Goal: Task Accomplishment & Management: Use online tool/utility

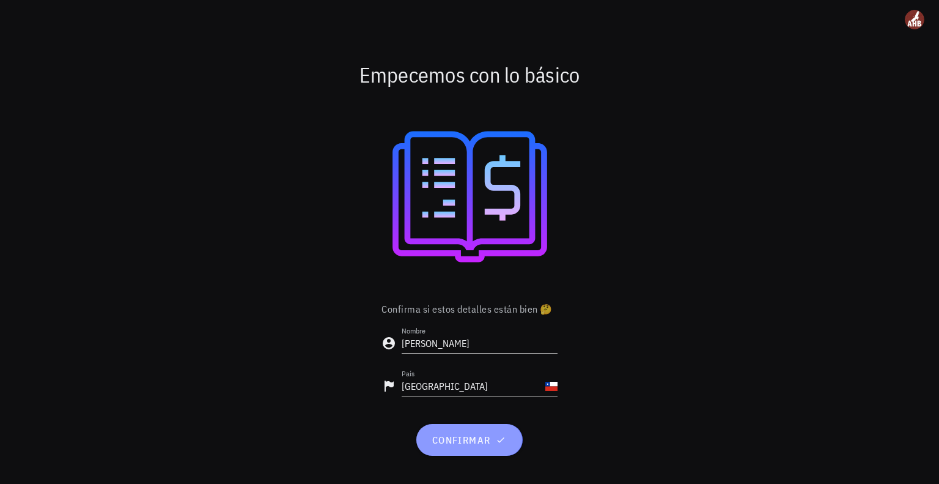
click at [474, 434] on span "confirmar" at bounding box center [469, 440] width 76 height 12
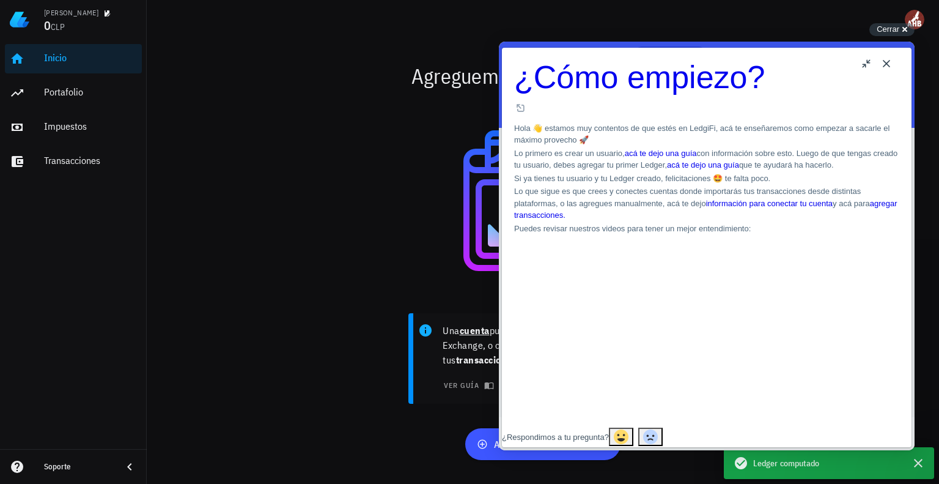
click at [893, 61] on button "Close" at bounding box center [887, 64] width 20 height 20
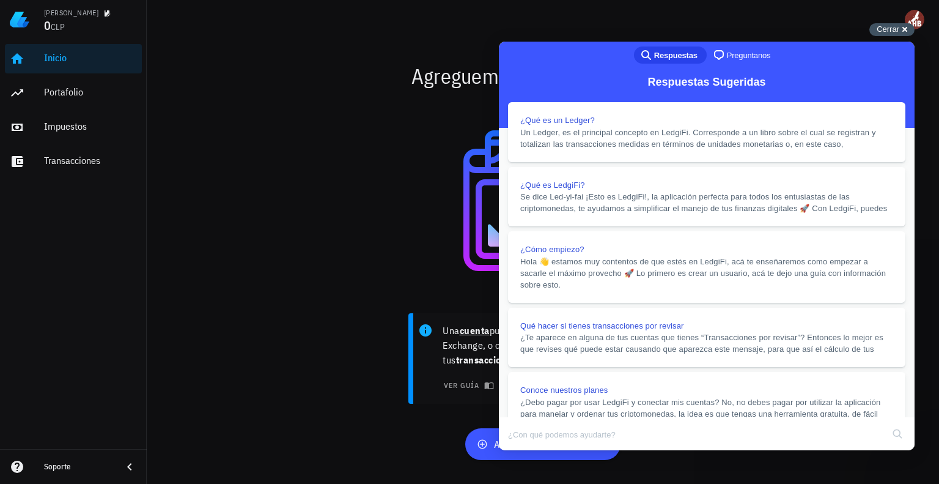
click at [887, 32] on span "Cerrar" at bounding box center [888, 28] width 23 height 9
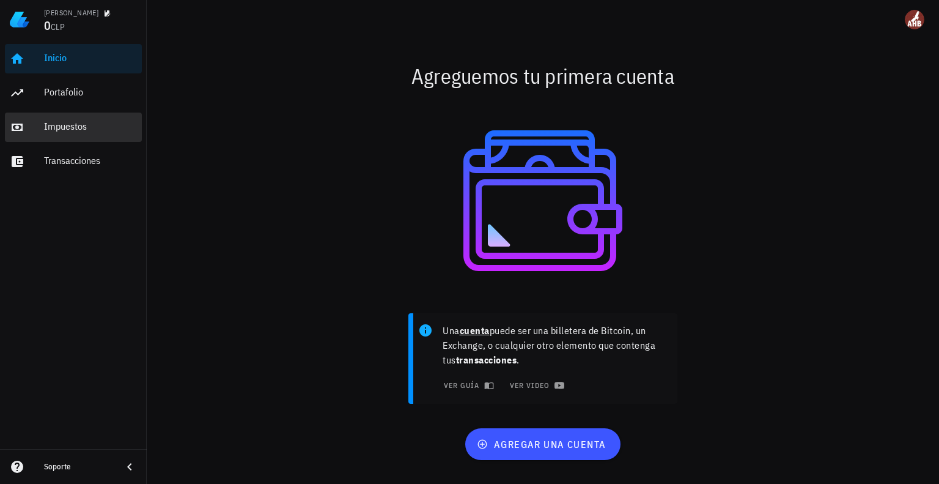
click at [66, 130] on div "Impuestos" at bounding box center [90, 126] width 93 height 12
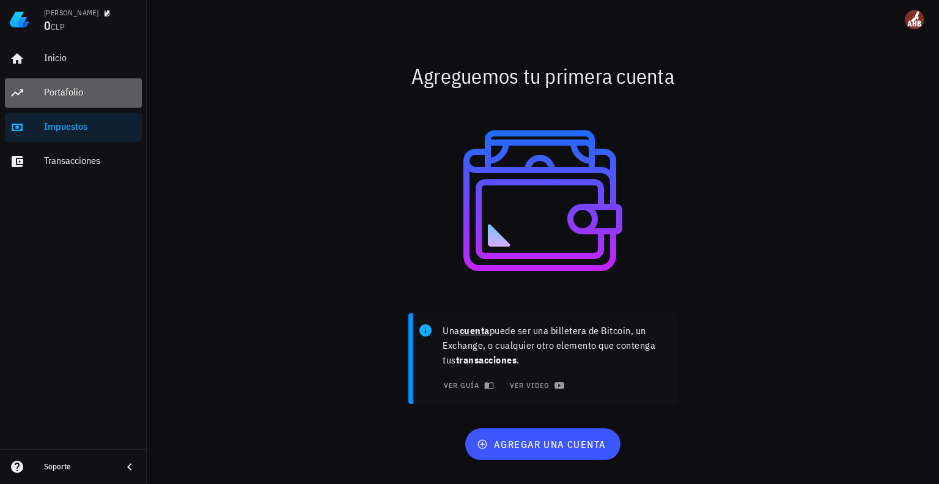
click at [56, 86] on div "Portafolio" at bounding box center [90, 92] width 93 height 12
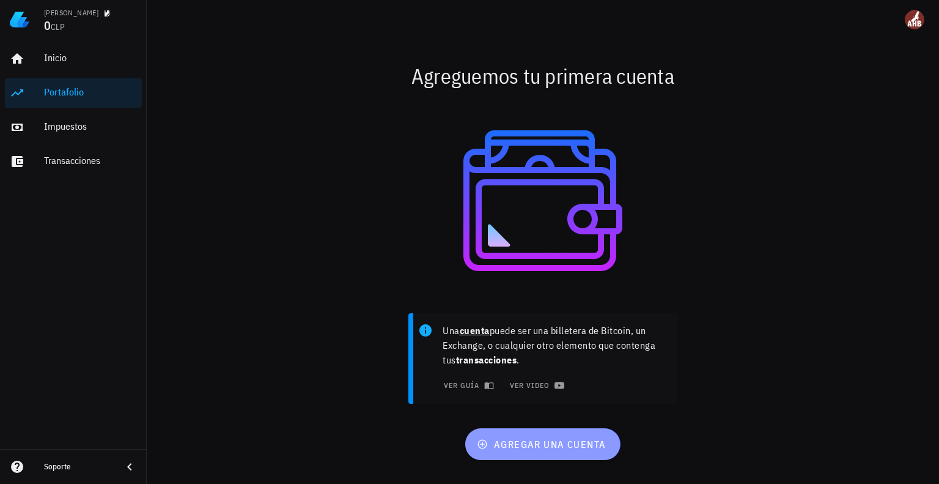
click at [530, 450] on span "agregar una cuenta" at bounding box center [543, 444] width 127 height 12
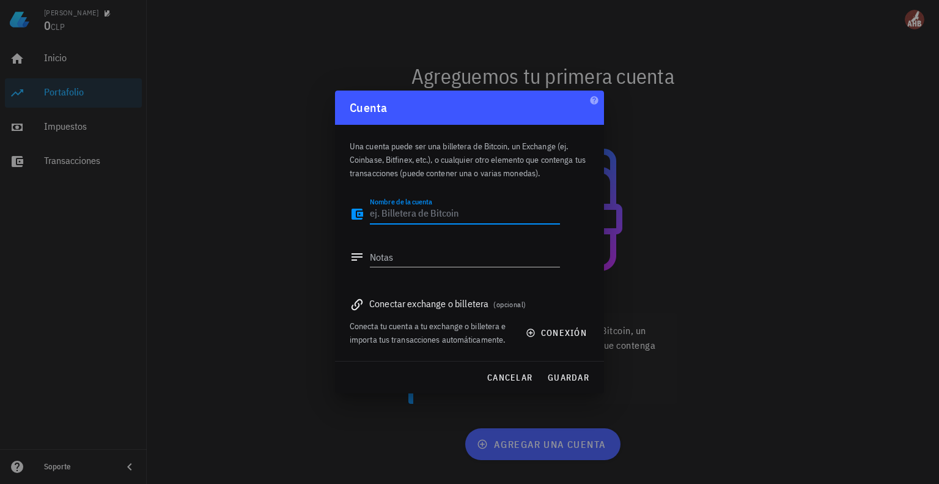
click at [429, 215] on textarea "Nombre de la cuenta" at bounding box center [465, 214] width 190 height 20
type textarea "Buda"
click at [541, 329] on span "conexión" at bounding box center [557, 332] width 59 height 11
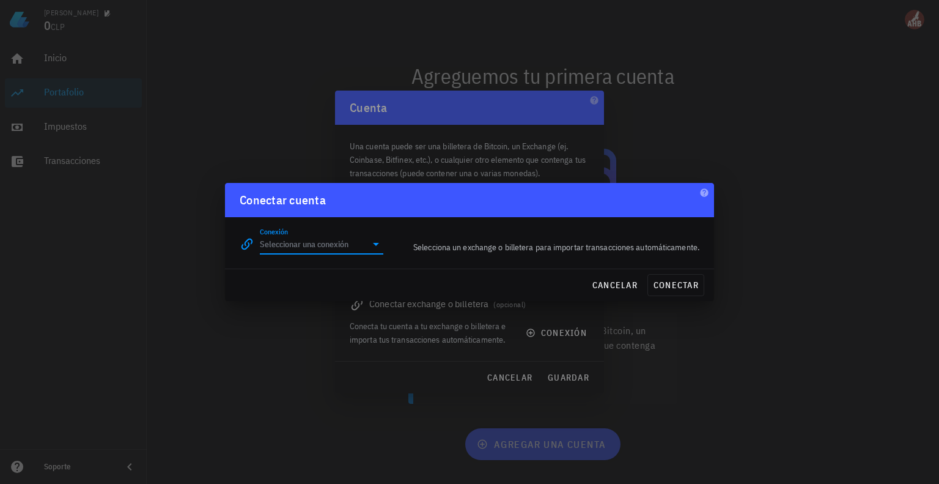
click at [365, 237] on input "Conexión" at bounding box center [313, 244] width 106 height 20
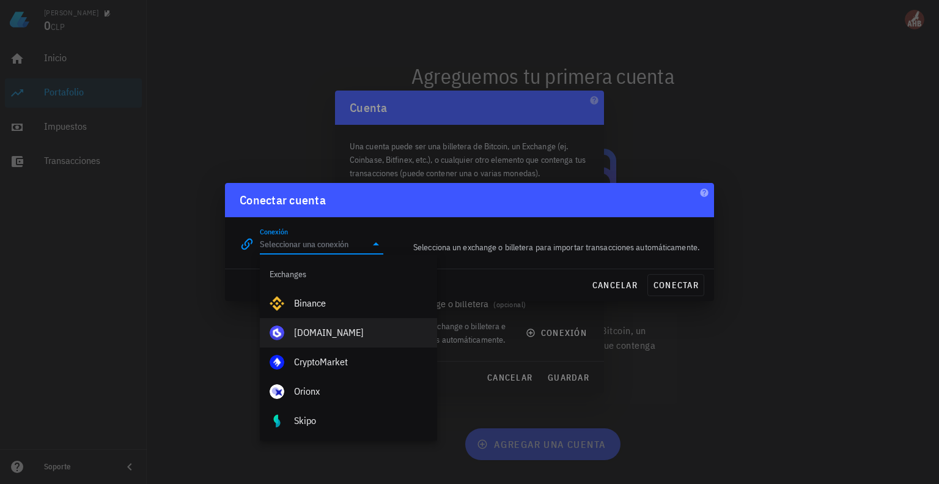
click at [339, 320] on div "Buda.com" at bounding box center [360, 332] width 133 height 26
type input "Buda.com"
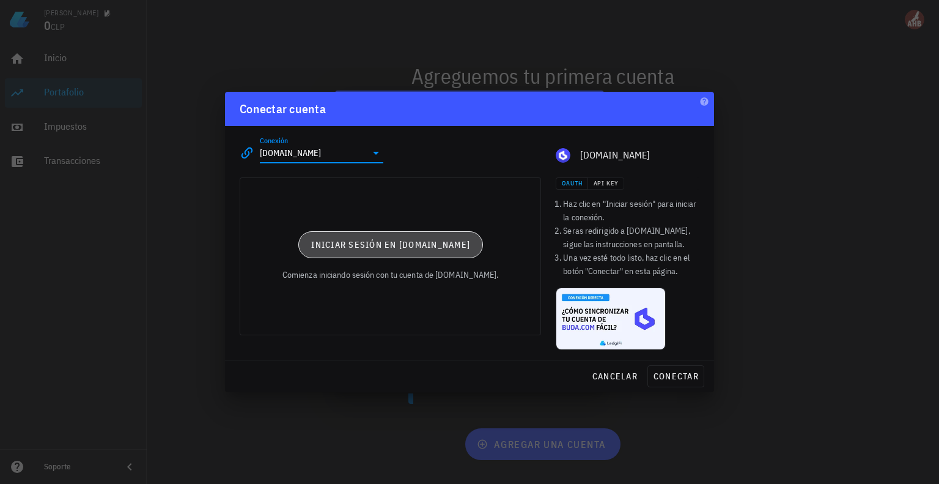
click at [438, 248] on span "Iniciar sesión en Buda.com" at bounding box center [391, 244] width 160 height 11
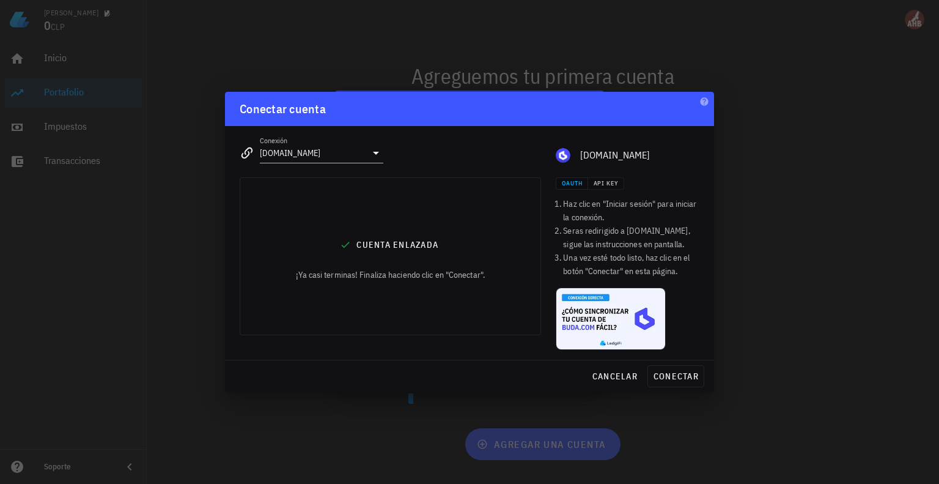
click at [502, 225] on div "Cuenta enlazada ¡Ya casi terminas! Finaliza haciendo clic en "Conectar"." at bounding box center [390, 256] width 300 height 157
click at [718, 295] on div at bounding box center [469, 242] width 939 height 484
click at [684, 376] on span "conectar" at bounding box center [676, 376] width 46 height 11
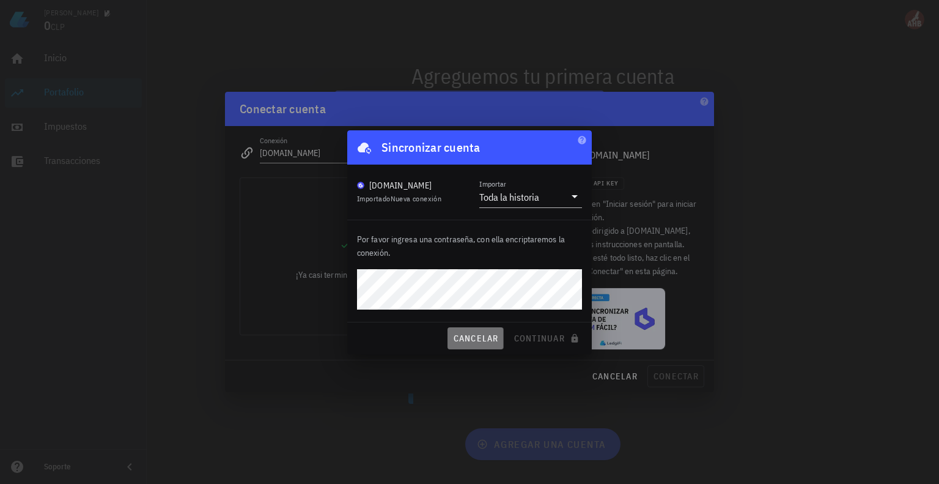
click at [491, 341] on span "cancelar" at bounding box center [476, 338] width 46 height 11
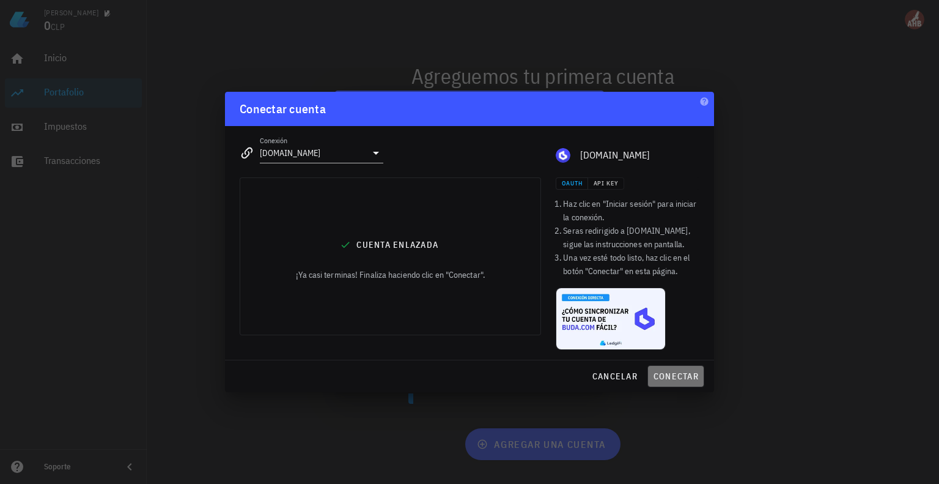
click at [671, 366] on button "conectar" at bounding box center [676, 376] width 57 height 22
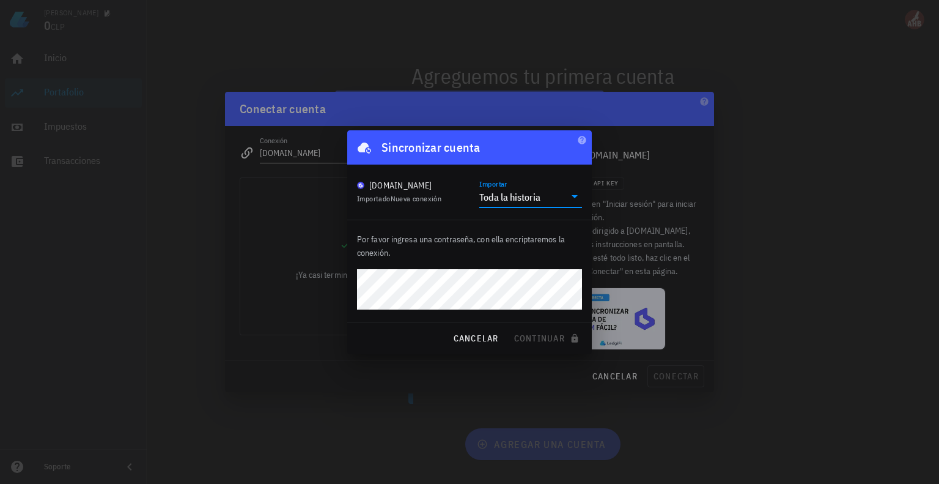
click at [544, 196] on input "Importar" at bounding box center [554, 197] width 22 height 20
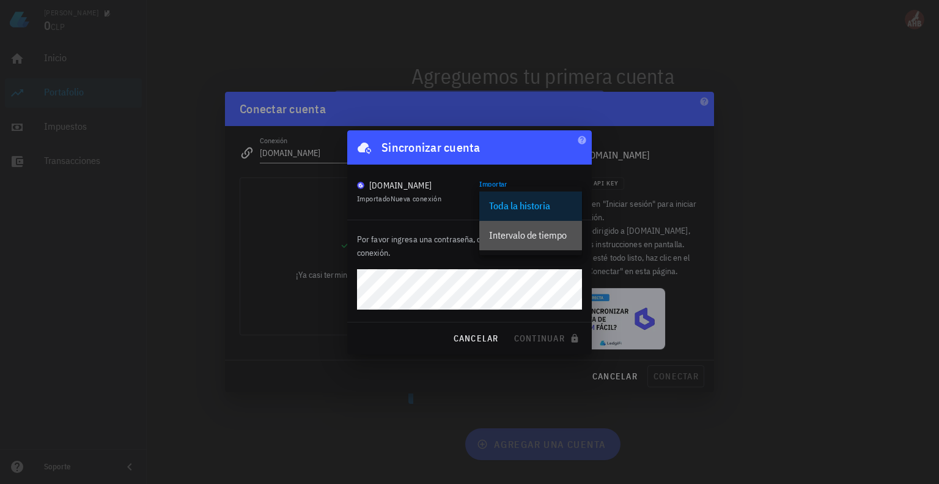
click at [555, 235] on div "Intervalo de tiempo" at bounding box center [530, 235] width 83 height 12
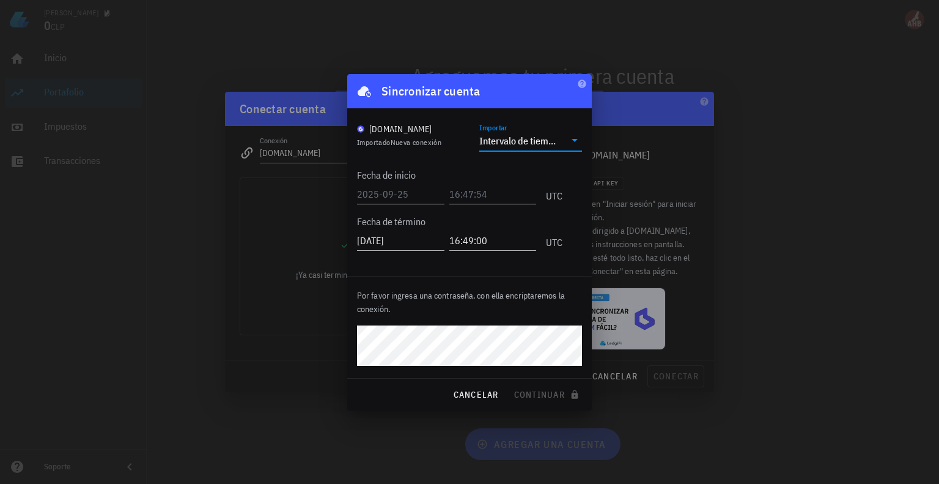
click at [574, 141] on icon at bounding box center [575, 140] width 15 height 15
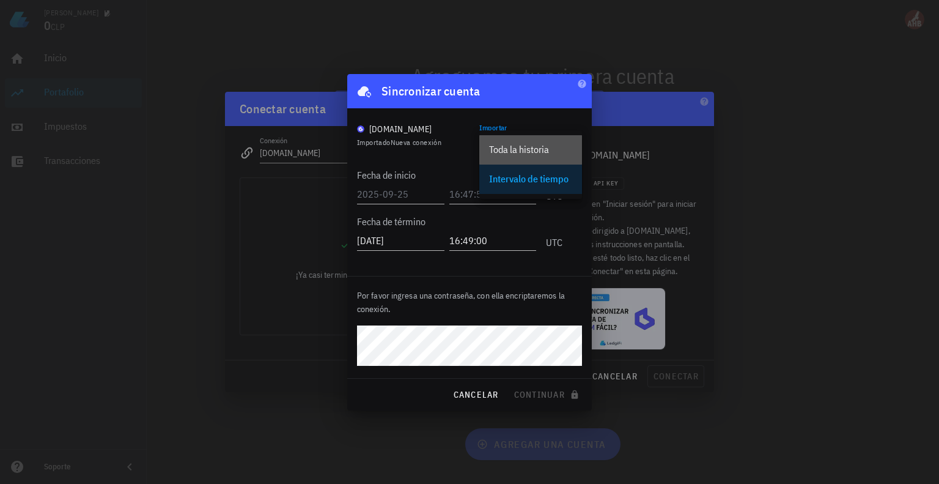
click at [555, 149] on div "Toda la historia" at bounding box center [530, 150] width 83 height 12
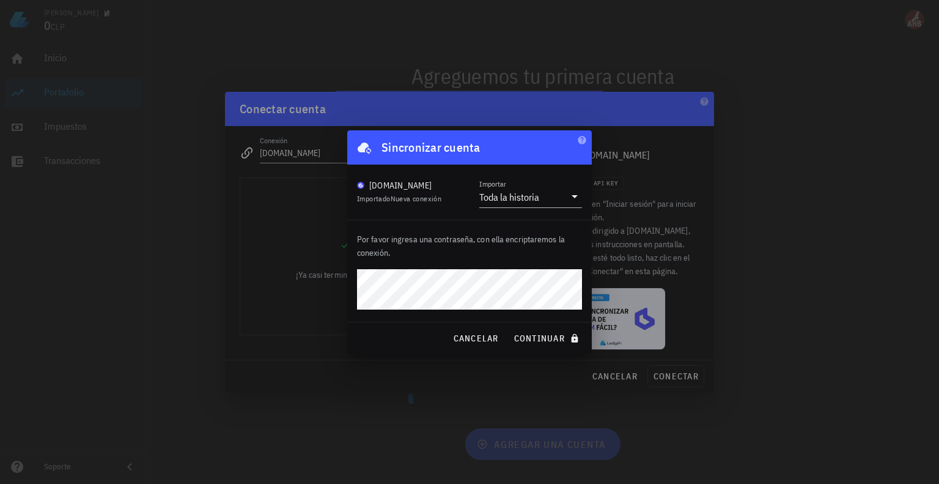
click at [336, 287] on div "José Antonio 0 CLP Inicio Portafolio Impuestos Transacciones Soporte Agreguemos…" at bounding box center [469, 242] width 939 height 484
click at [544, 337] on span "continuar" at bounding box center [548, 338] width 69 height 11
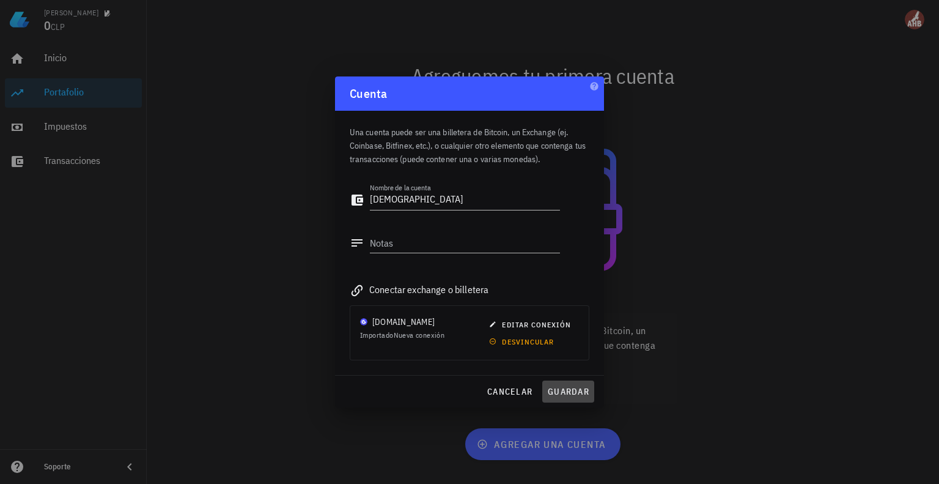
click at [560, 391] on span "guardar" at bounding box center [568, 391] width 42 height 11
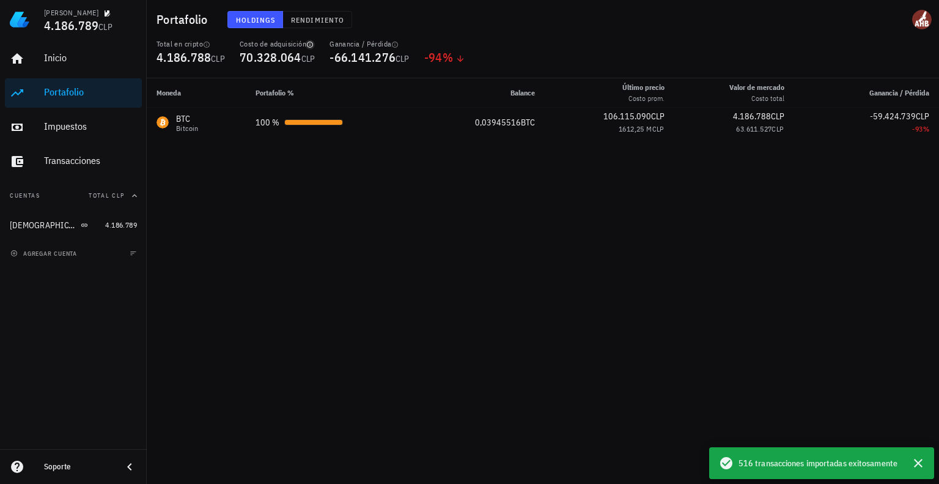
click at [313, 43] on icon "button" at bounding box center [309, 44] width 7 height 7
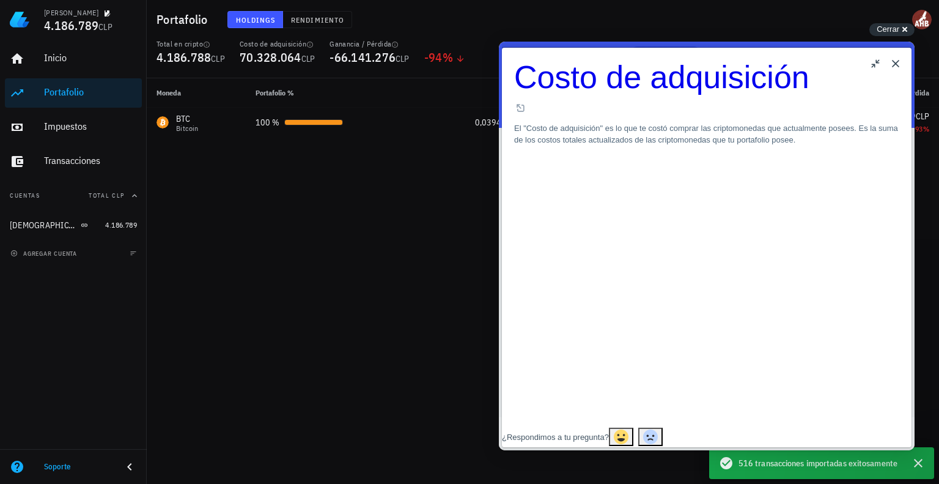
click at [894, 64] on button "Close" at bounding box center [896, 64] width 20 height 20
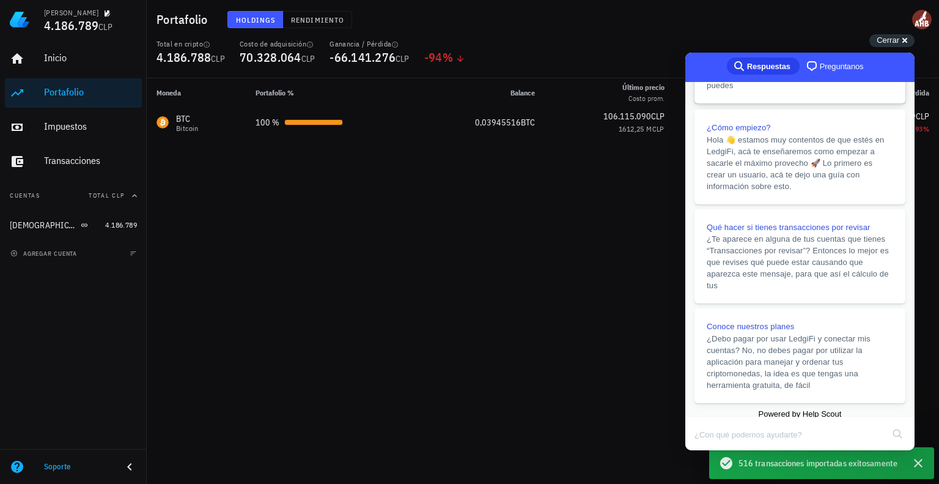
scroll to position [259, 0]
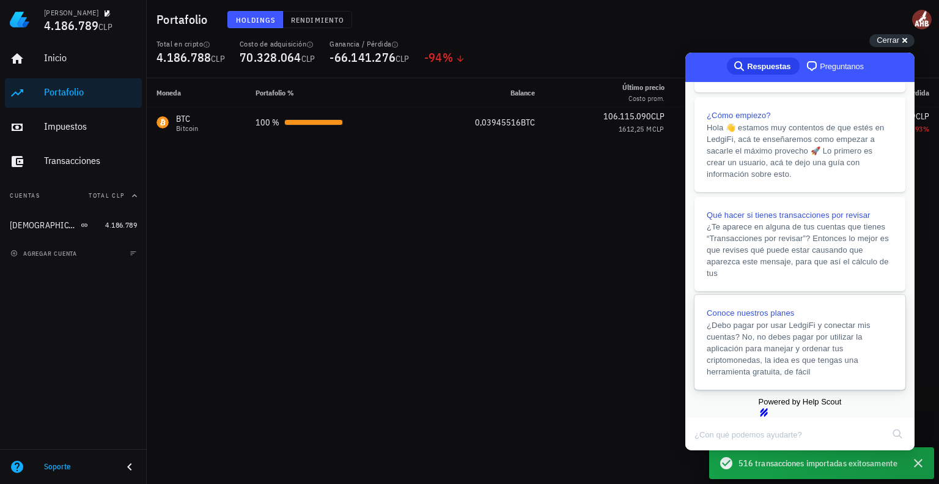
click at [810, 343] on span "¿Debo pagar por usar LedgiFi y conectar mis cuentas? No, no debes pagar por uti…" at bounding box center [789, 348] width 164 height 56
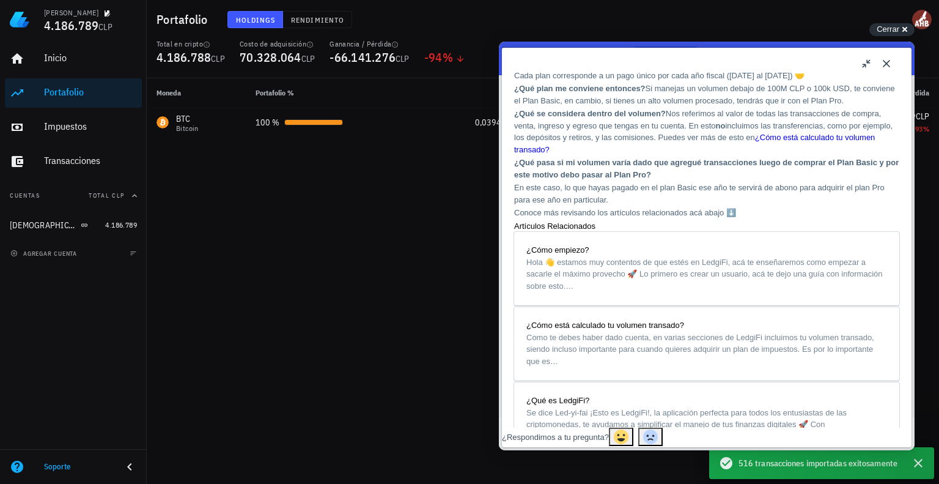
scroll to position [548, 0]
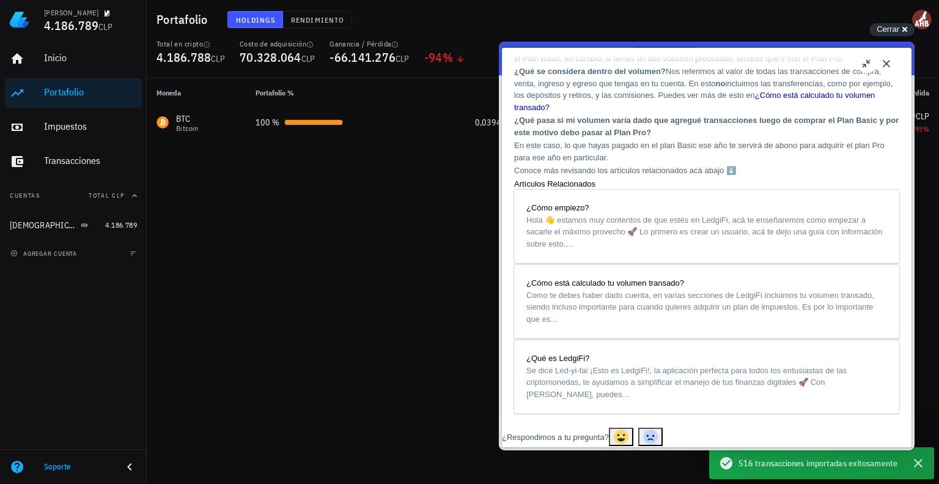
click at [821, 112] on link "¿Cómo está calculado tu volumen transado?" at bounding box center [694, 101] width 361 height 21
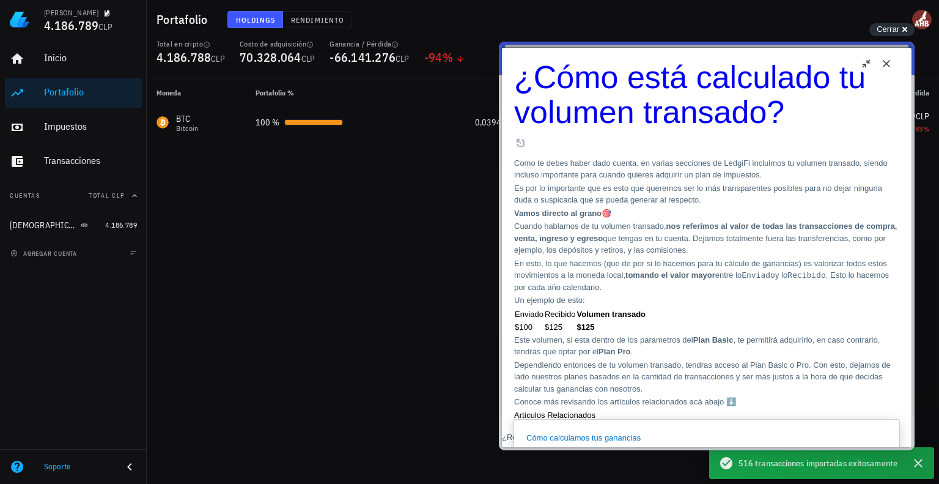
scroll to position [447, 0]
click at [700, 432] on div "Cómo calculamos tus ganancias" at bounding box center [707, 438] width 361 height 12
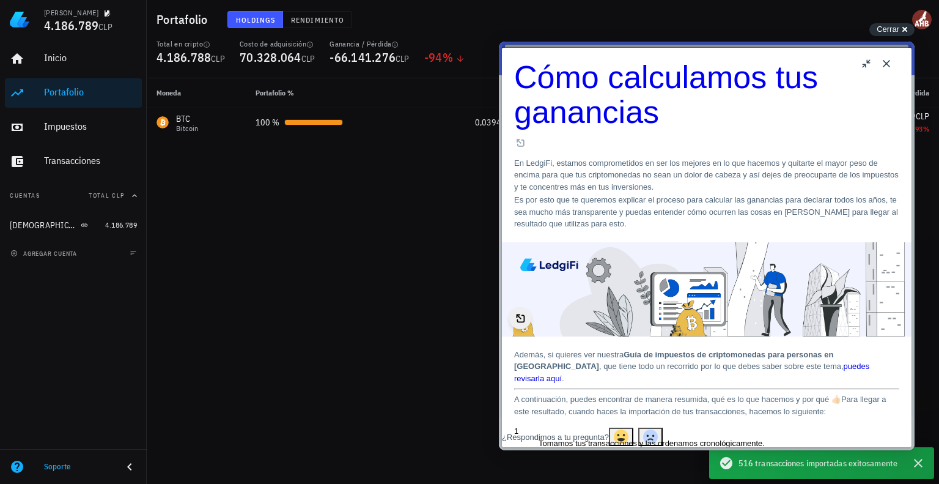
scroll to position [391, 0]
click at [886, 62] on button "Close" at bounding box center [887, 64] width 20 height 20
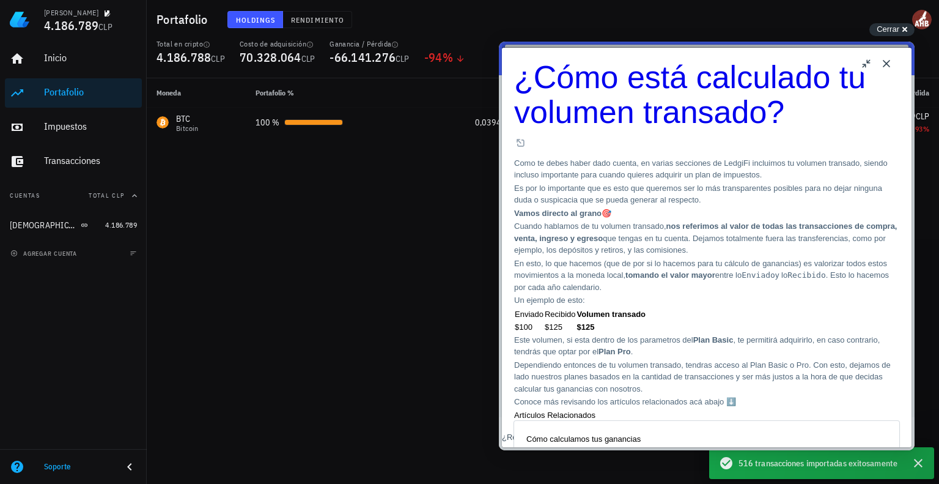
click at [889, 60] on button "Close" at bounding box center [887, 64] width 20 height 20
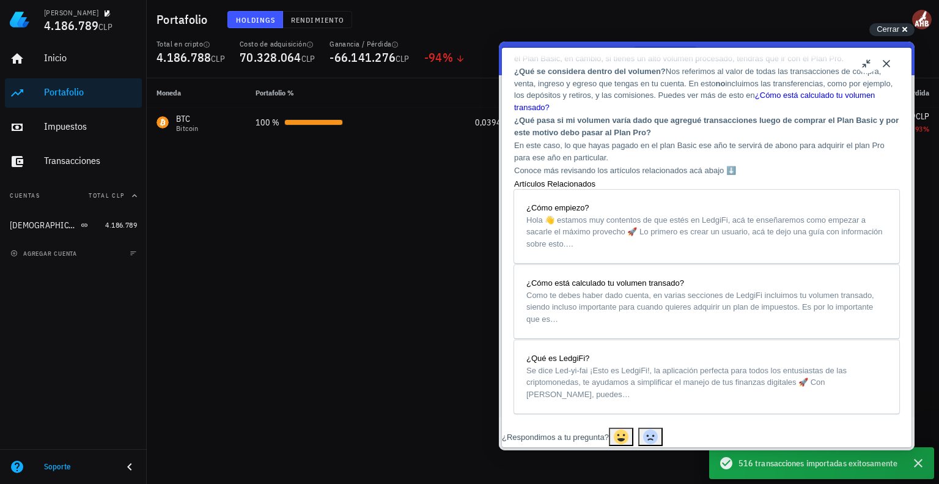
click at [889, 60] on button "Close" at bounding box center [887, 64] width 20 height 20
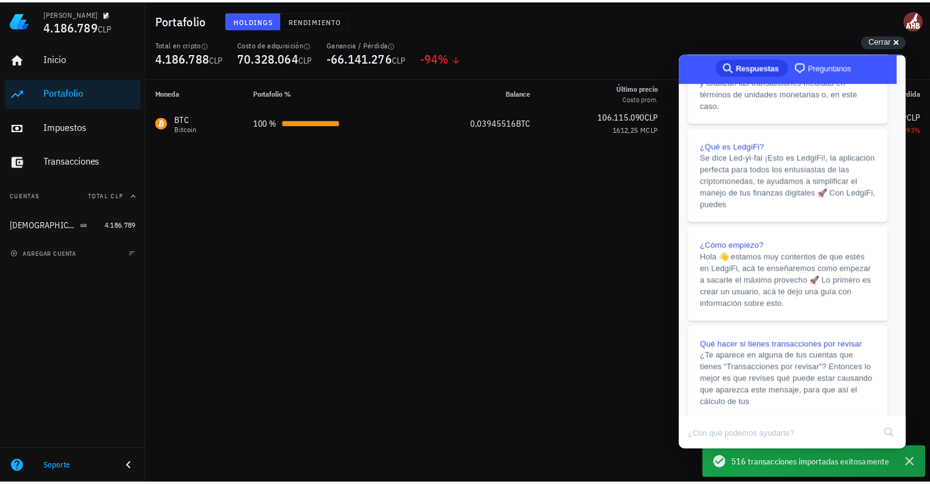
scroll to position [537, 0]
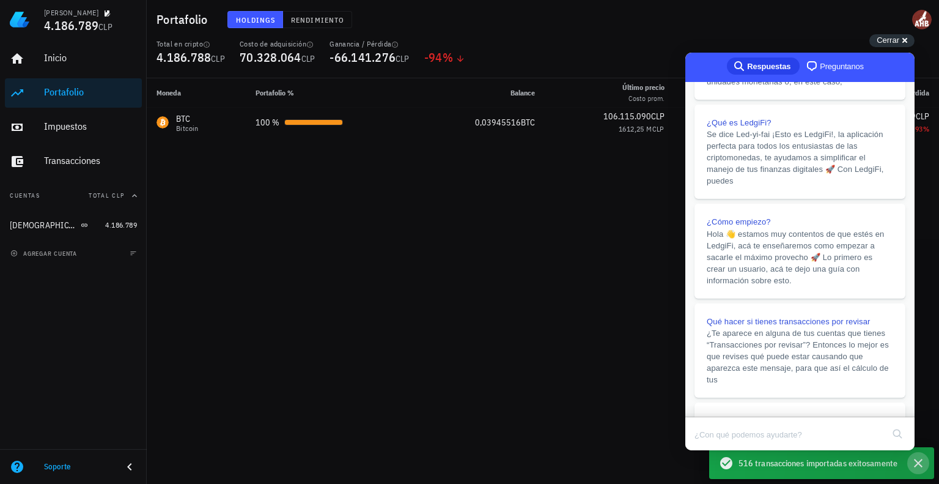
click at [922, 461] on icon "button" at bounding box center [918, 463] width 15 height 15
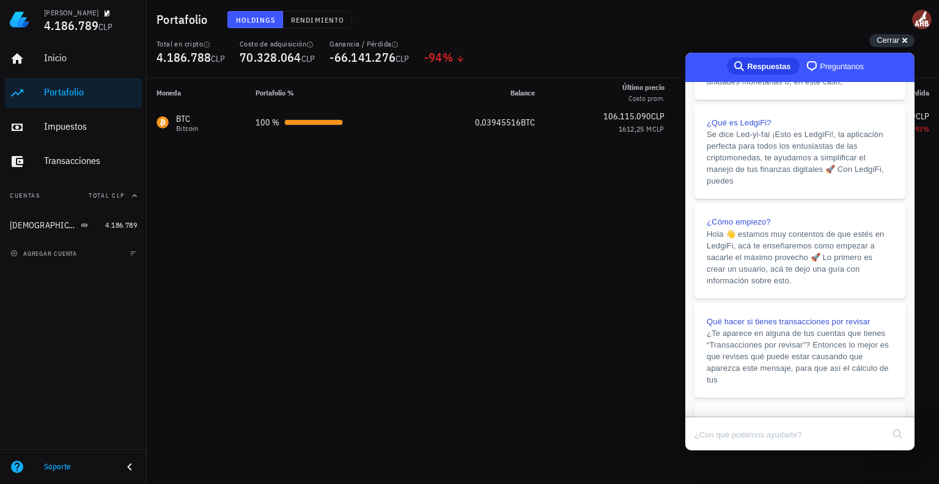
click at [790, 31] on div "Portafolio Holdings Rendimiento" at bounding box center [543, 19] width 793 height 39
click at [901, 37] on div "Cerrar cross-small" at bounding box center [892, 40] width 45 height 13
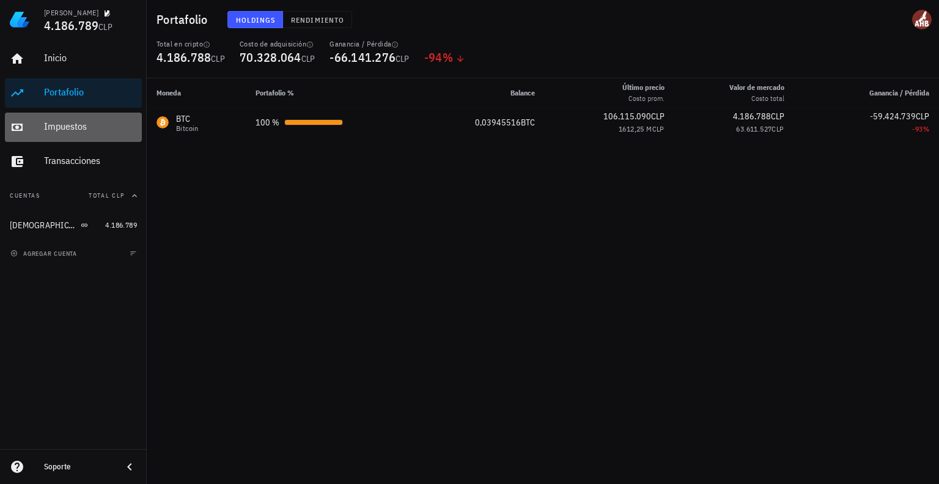
click at [89, 122] on div "Impuestos" at bounding box center [90, 126] width 93 height 12
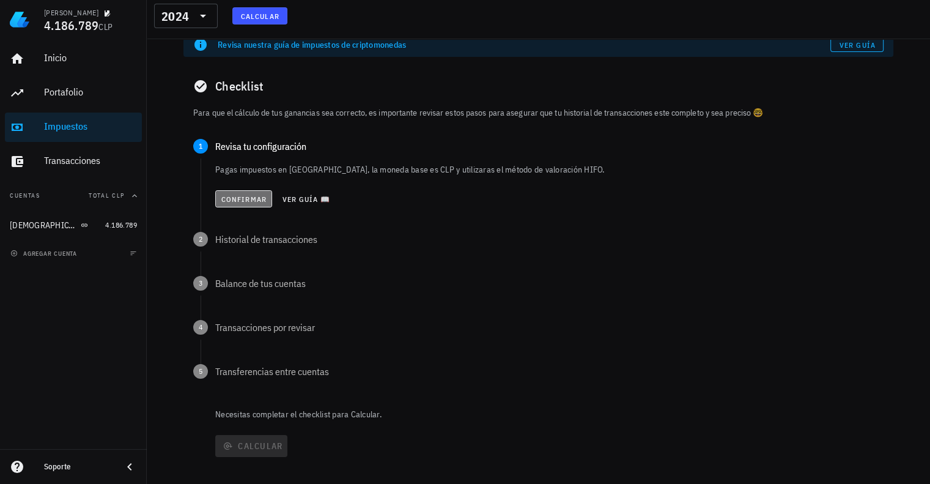
click at [252, 200] on span "Confirmar" at bounding box center [244, 198] width 46 height 9
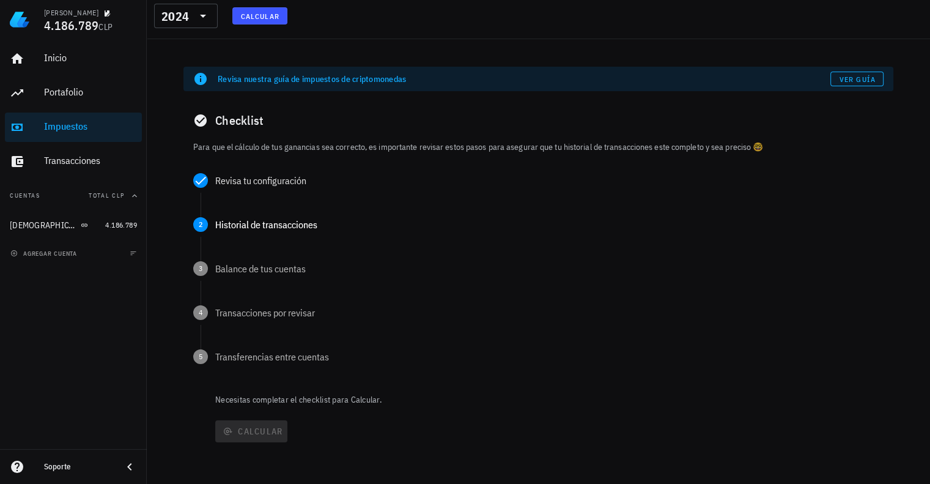
scroll to position [53, 0]
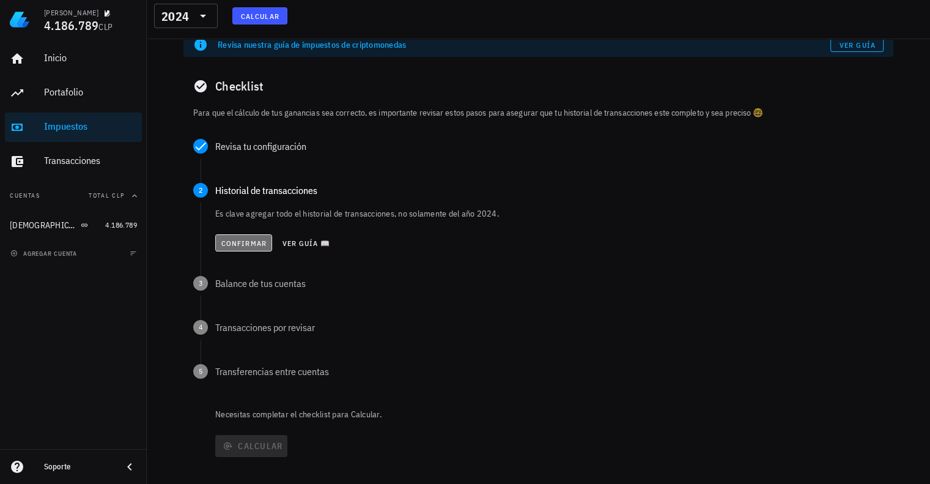
click at [257, 243] on span "Confirmar" at bounding box center [244, 243] width 46 height 9
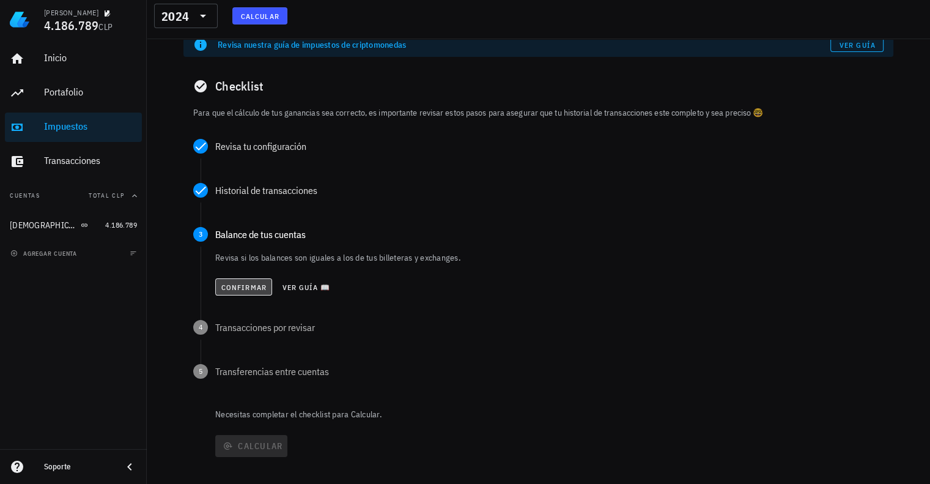
click at [250, 289] on span "Confirmar" at bounding box center [244, 287] width 46 height 9
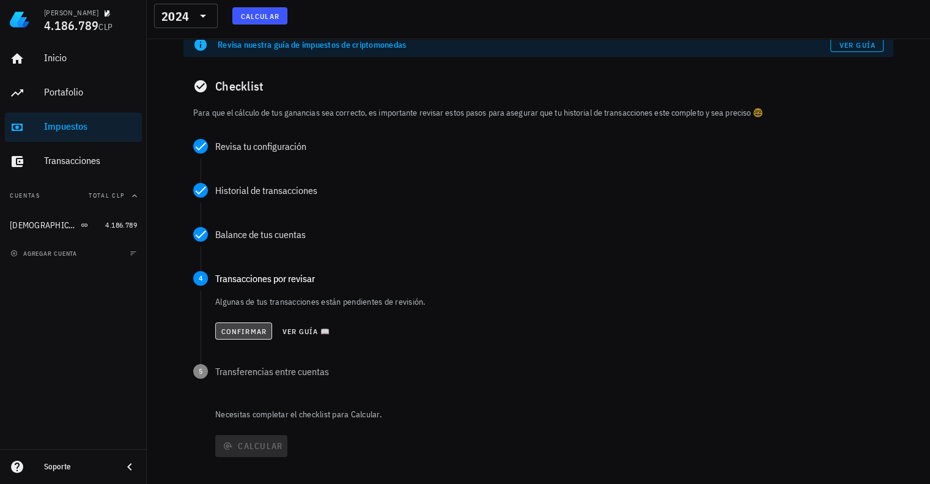
click at [248, 332] on span "Confirmar" at bounding box center [244, 331] width 46 height 9
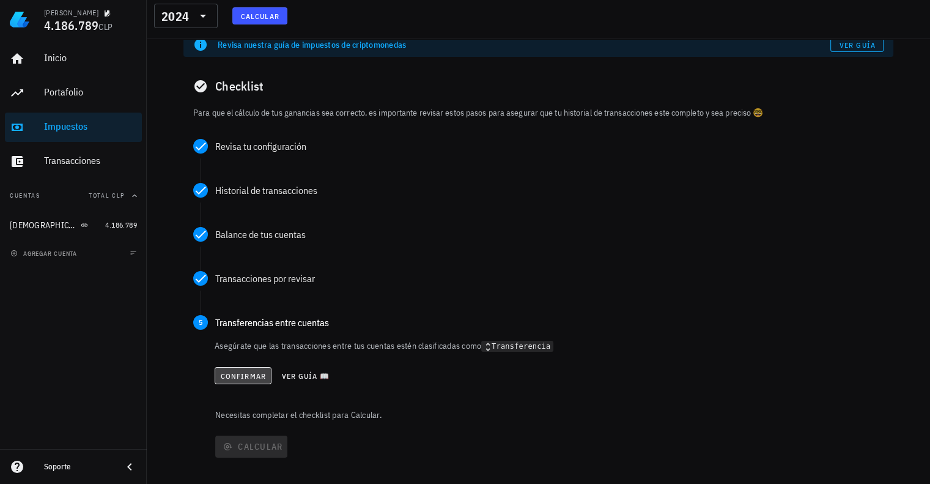
click at [246, 380] on span "Confirmar" at bounding box center [243, 375] width 46 height 9
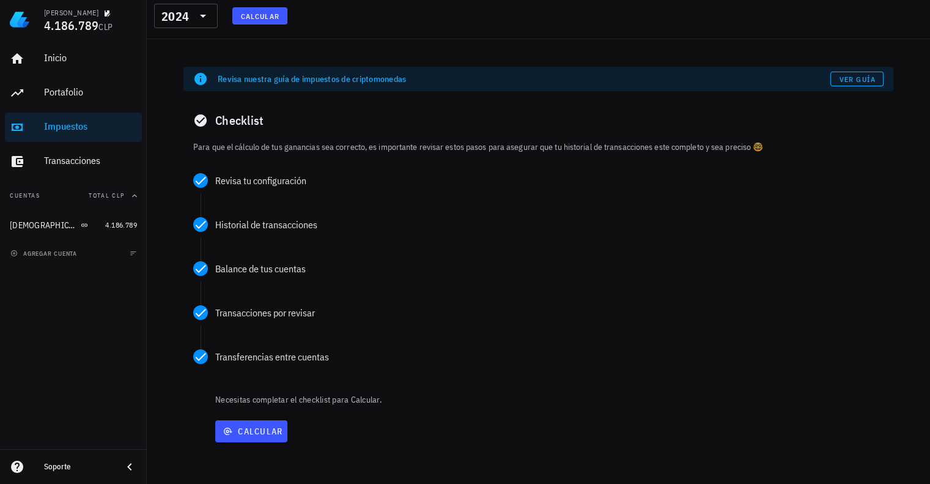
scroll to position [19, 0]
click at [265, 428] on span "Calcular" at bounding box center [251, 431] width 62 height 11
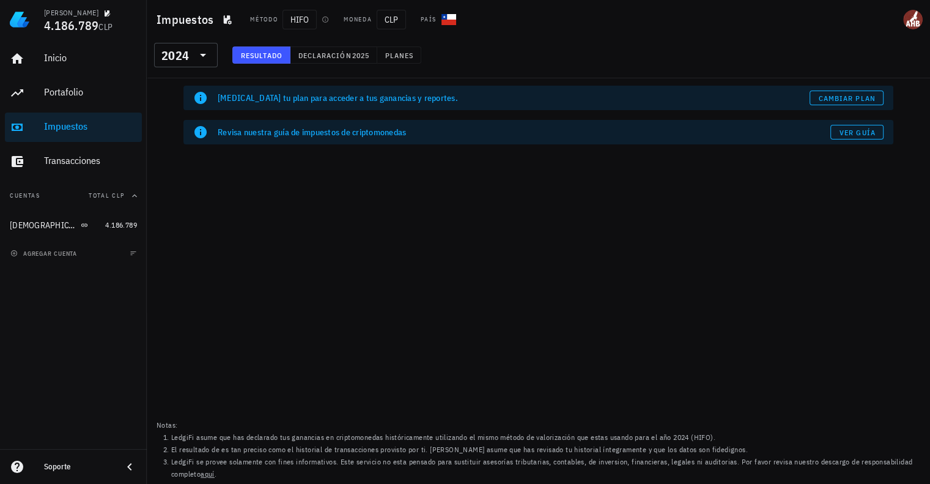
scroll to position [0, 0]
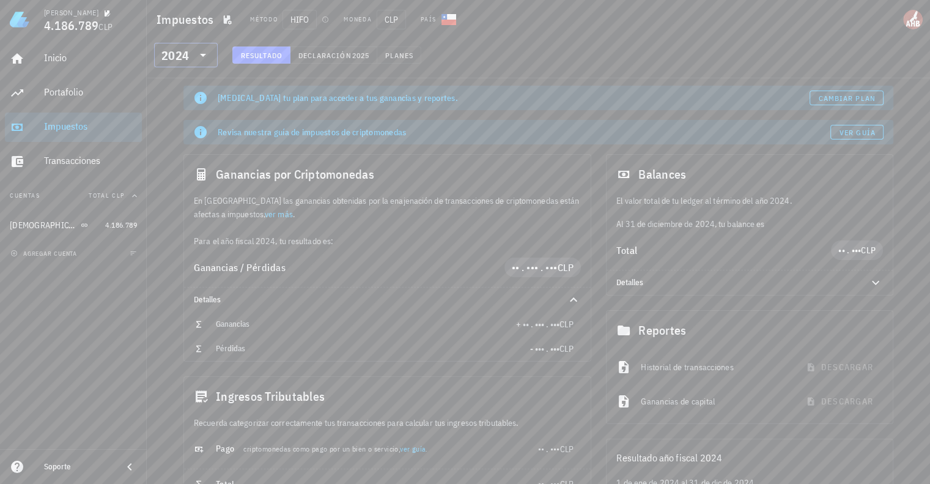
click at [196, 53] on icon at bounding box center [203, 55] width 15 height 15
click at [183, 81] on div "2025" at bounding box center [186, 87] width 44 height 20
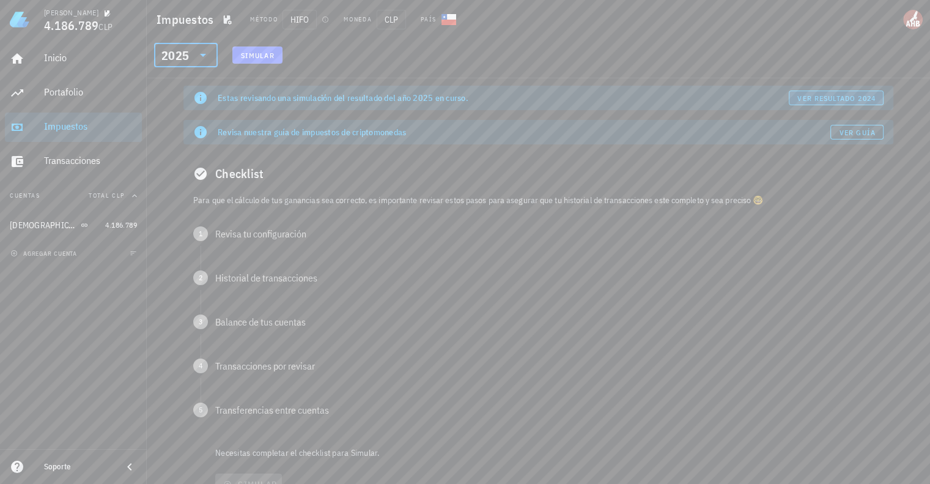
click at [872, 91] on button "ver resultado 2024" at bounding box center [836, 98] width 95 height 15
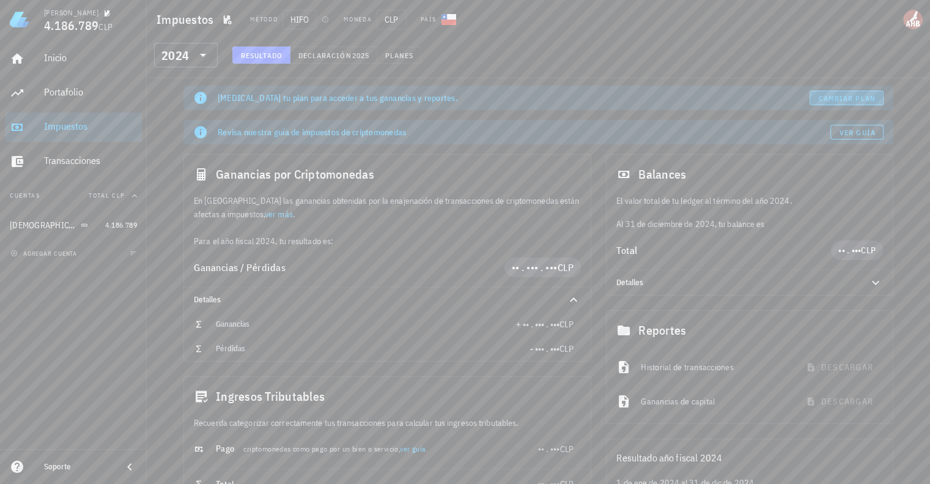
click at [859, 95] on span "Cambiar plan" at bounding box center [846, 98] width 57 height 9
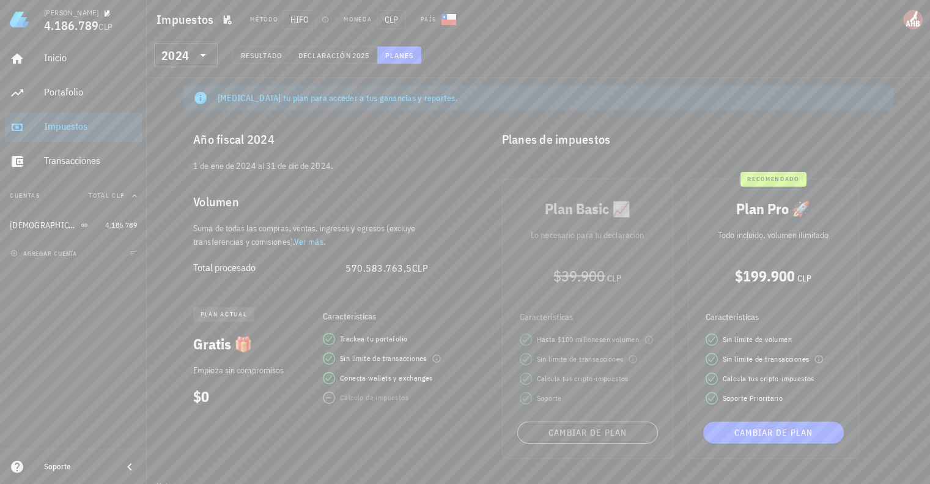
scroll to position [60, 0]
